Goal: Find contact information: Obtain details needed to contact an individual or organization

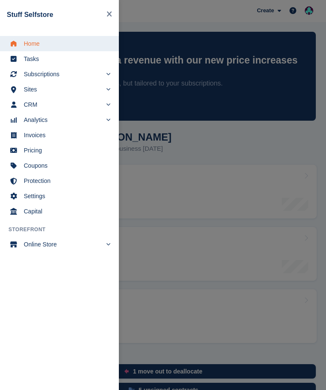
click at [47, 67] on link "Tasks" at bounding box center [59, 58] width 119 height 15
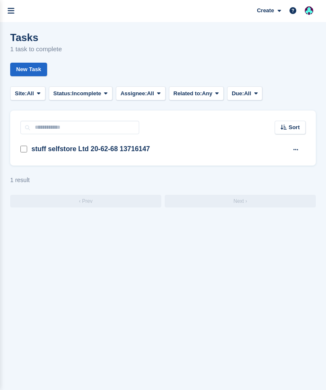
click at [11, 13] on icon "menu" at bounding box center [11, 11] width 7 height 8
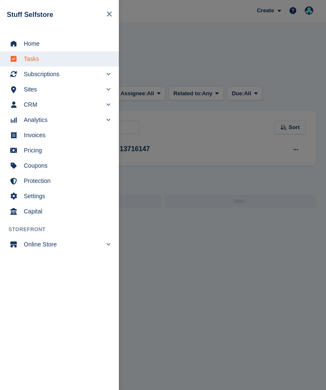
click at [40, 76] on span "Subscriptions" at bounding box center [63, 74] width 78 height 12
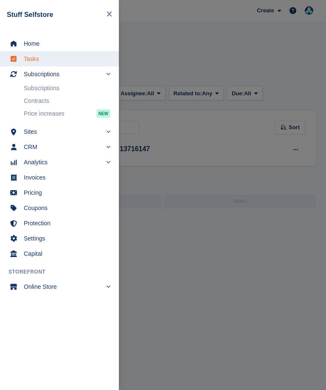
click at [38, 88] on link "Subscriptions" at bounding box center [67, 88] width 86 height 12
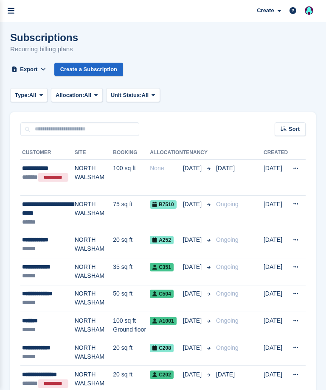
click at [36, 376] on div "**********" at bounding box center [48, 374] width 53 height 9
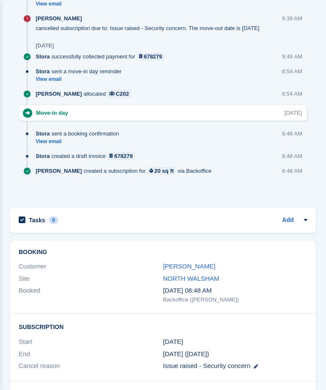
scroll to position [629, 0]
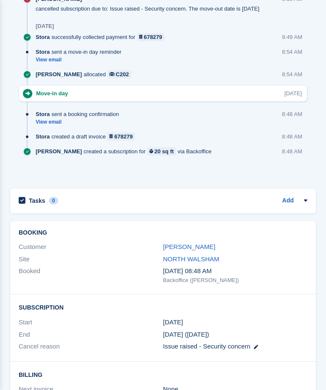
click at [178, 243] on link "Daniel Greenaway" at bounding box center [189, 246] width 52 height 7
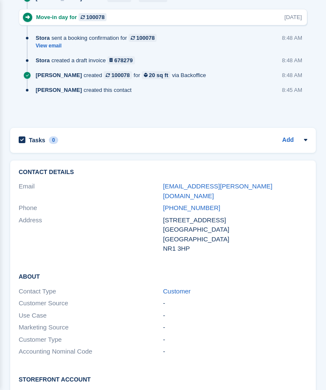
scroll to position [694, 0]
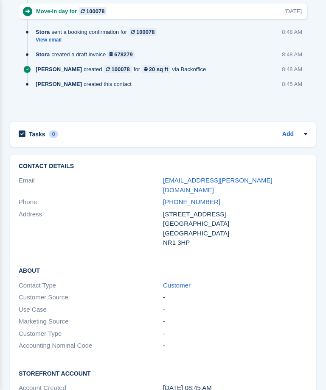
click at [205, 178] on link "d.p.a.greenaway@outlook.com" at bounding box center [217, 185] width 109 height 17
